Goal: Task Accomplishment & Management: Manage account settings

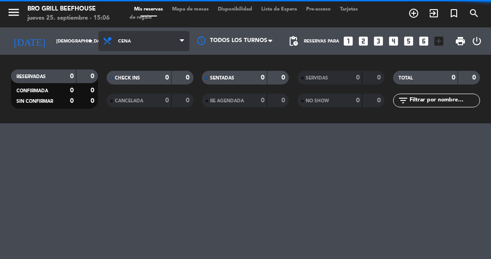
click at [137, 38] on span "Cena" at bounding box center [143, 41] width 91 height 20
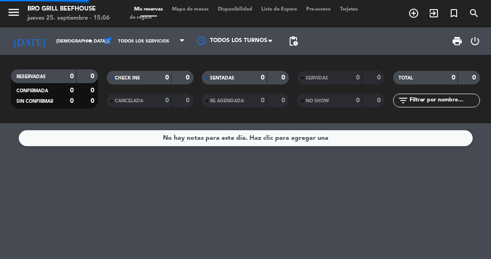
click at [118, 62] on div "menu Bro Grill Beefhouse [DATE] 25. septiembre - 15:06 Mis reservas Mapa de mes…" at bounding box center [245, 62] width 491 height 124
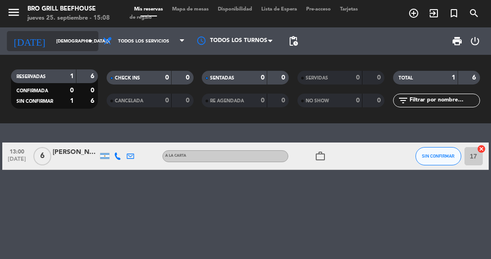
click at [85, 44] on icon "arrow_drop_down" at bounding box center [90, 41] width 11 height 11
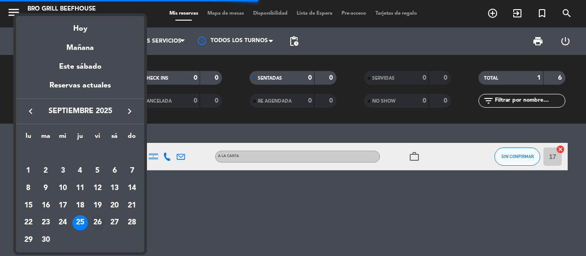
click at [92, 222] on div "26" at bounding box center [98, 223] width 16 height 16
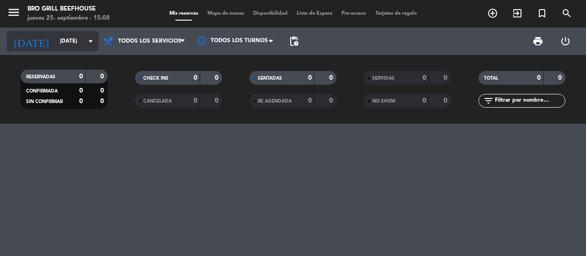
click at [79, 45] on input "[DATE]" at bounding box center [91, 41] width 73 height 16
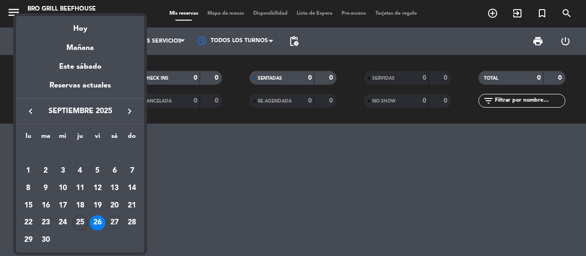
click at [115, 220] on div "27" at bounding box center [115, 223] width 16 height 16
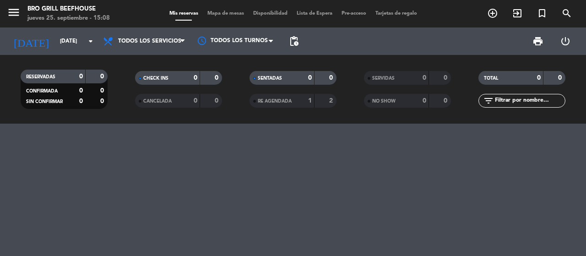
click at [93, 51] on div "[DATE] [DATE] arrow_drop_down" at bounding box center [53, 40] width 92 height 27
click at [93, 46] on icon "arrow_drop_down" at bounding box center [90, 41] width 11 height 11
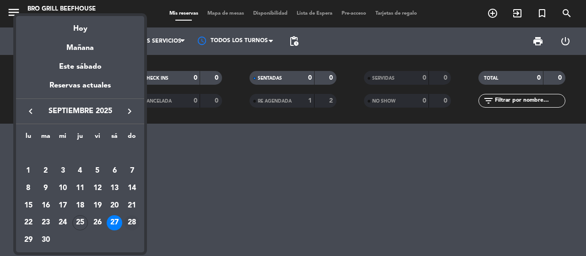
click at [133, 221] on div "28" at bounding box center [132, 223] width 16 height 16
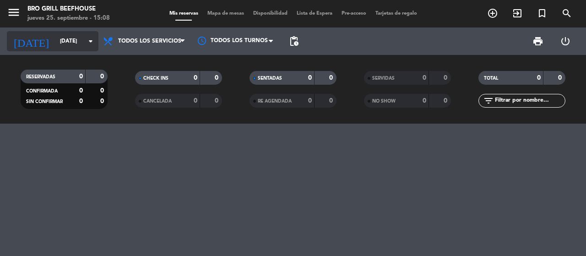
click at [84, 43] on input "[DATE]" at bounding box center [91, 41] width 73 height 16
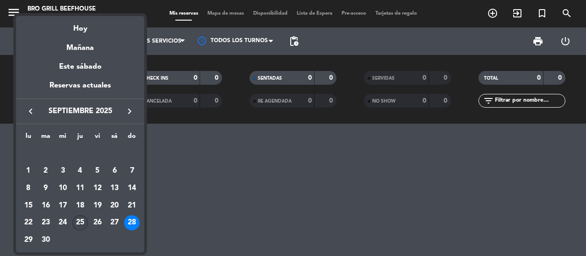
click at [82, 220] on div "25" at bounding box center [80, 223] width 16 height 16
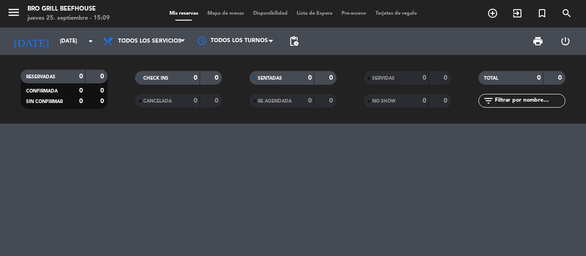
type input "[DEMOGRAPHIC_DATA][DATE]"
